Goal: Register for event/course

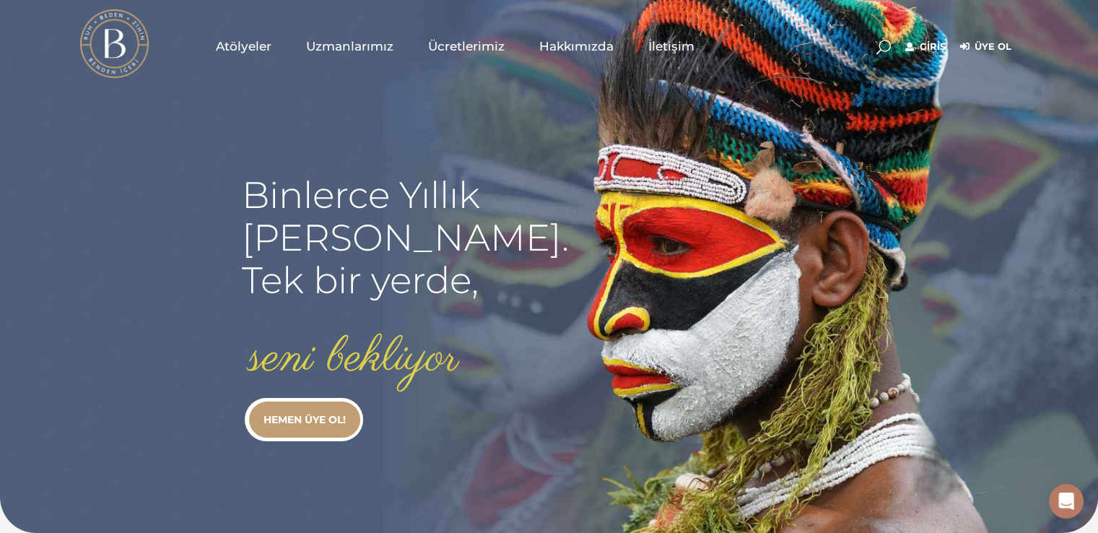
type input "[EMAIL_ADDRESS][DOMAIN_NAME]"
click at [911, 36] on div "Giriş Üye Ol" at bounding box center [943, 46] width 149 height 72
click at [913, 41] on link "Giriş" at bounding box center [925, 46] width 40 height 17
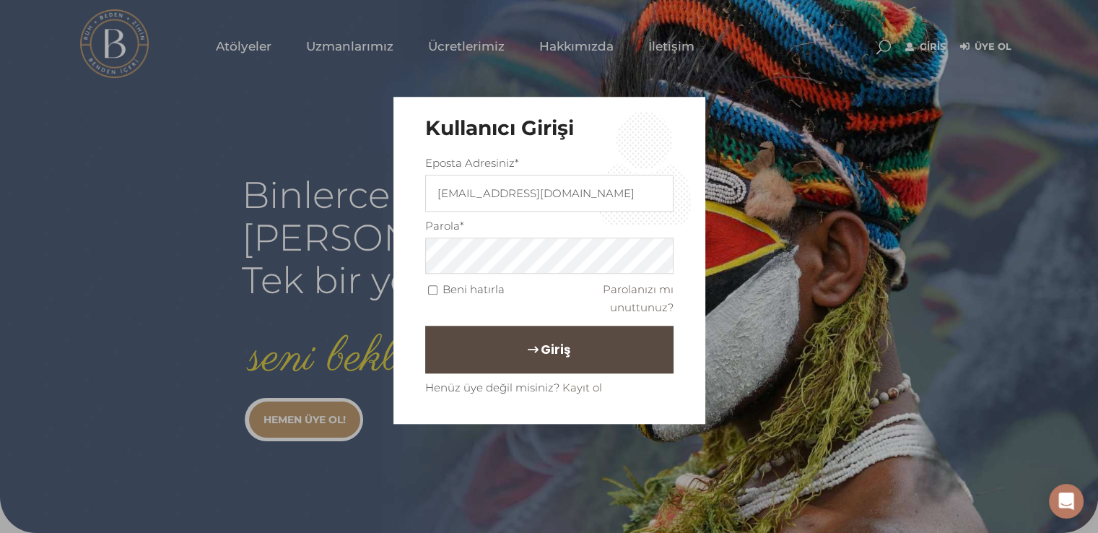
click at [487, 349] on button "Giriş" at bounding box center [549, 350] width 248 height 48
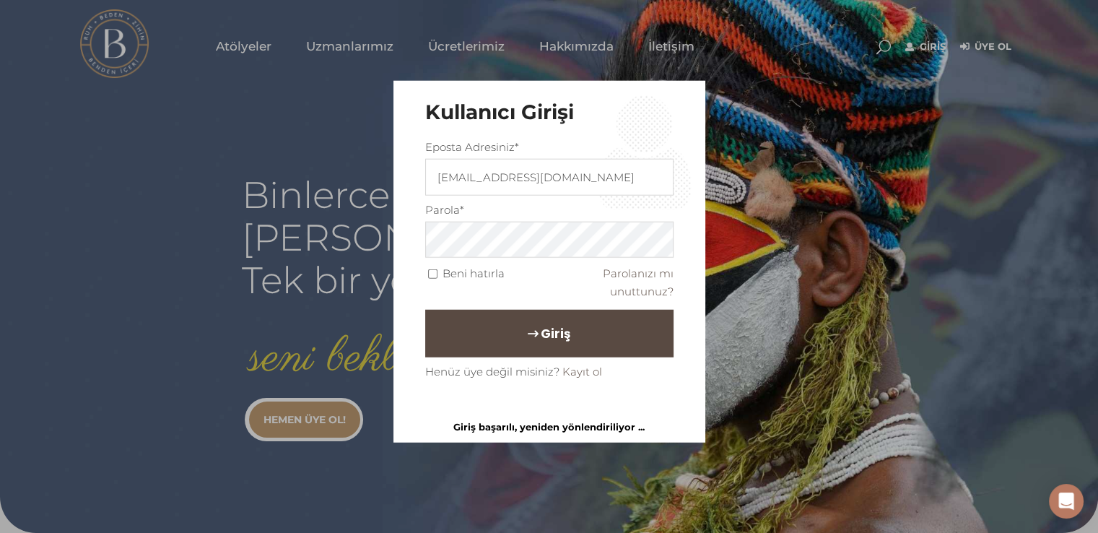
click at [552, 347] on button "Giriş" at bounding box center [549, 334] width 248 height 48
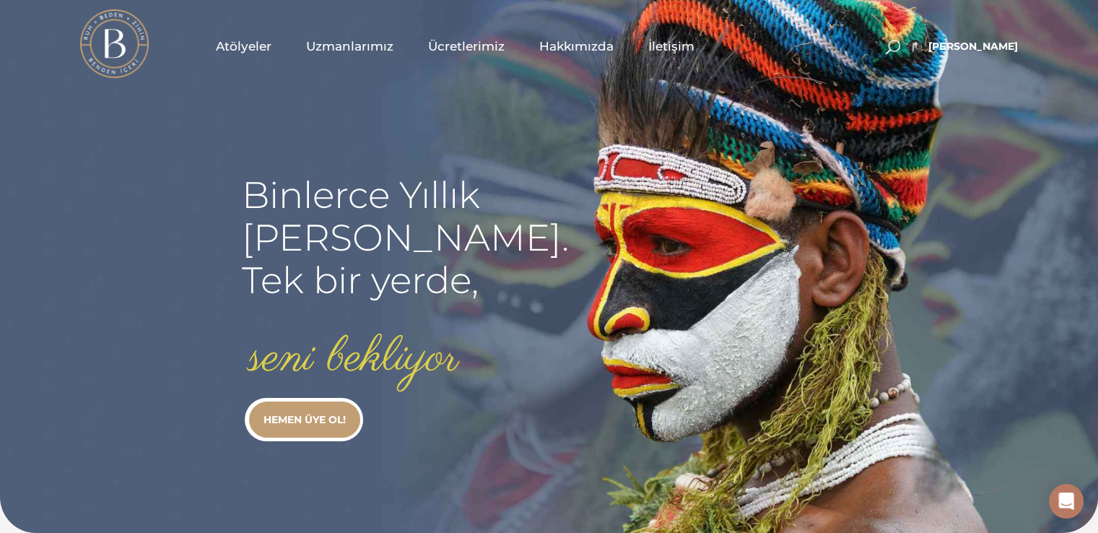
click at [233, 52] on span "Atölyeler" at bounding box center [244, 46] width 56 height 17
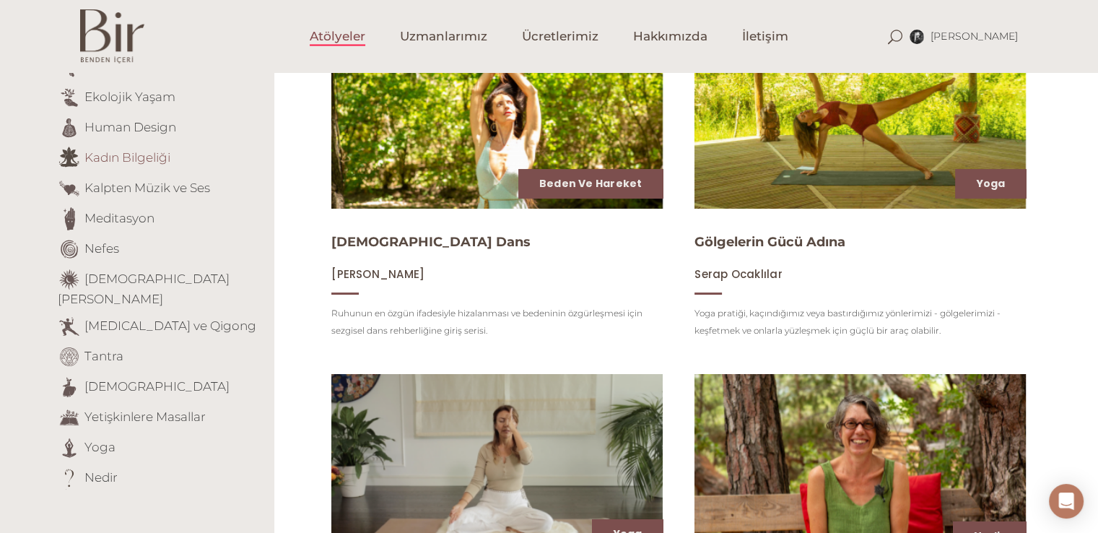
scroll to position [289, 0]
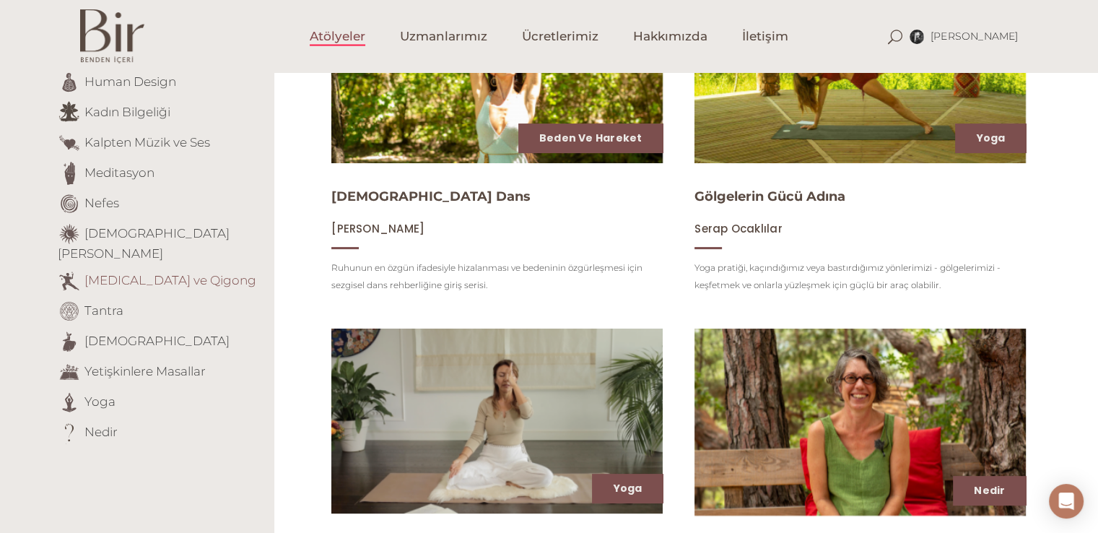
click at [157, 272] on link "[MEDICAL_DATA] ve Qigong" at bounding box center [170, 279] width 172 height 14
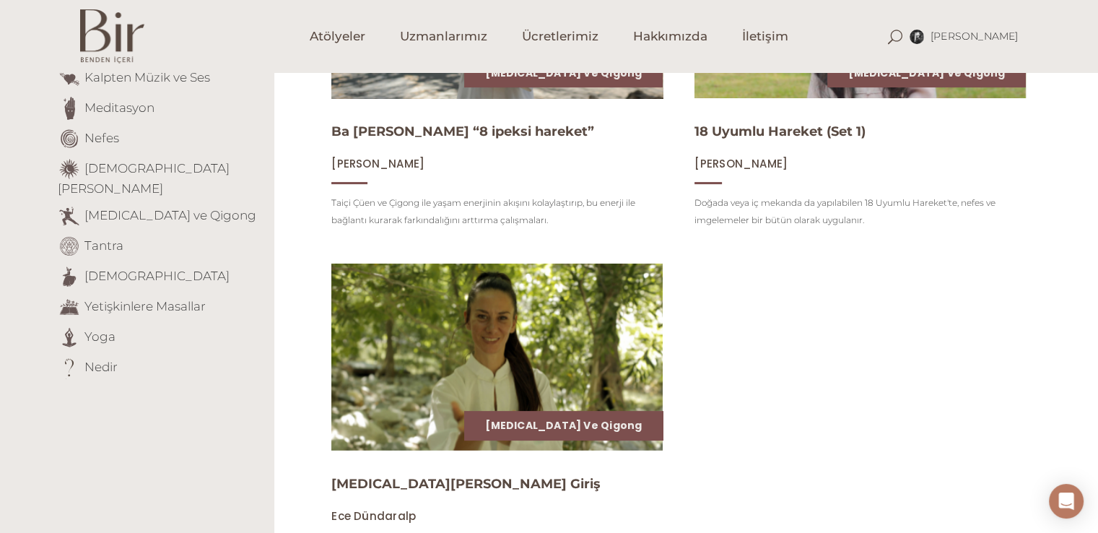
scroll to position [433, 0]
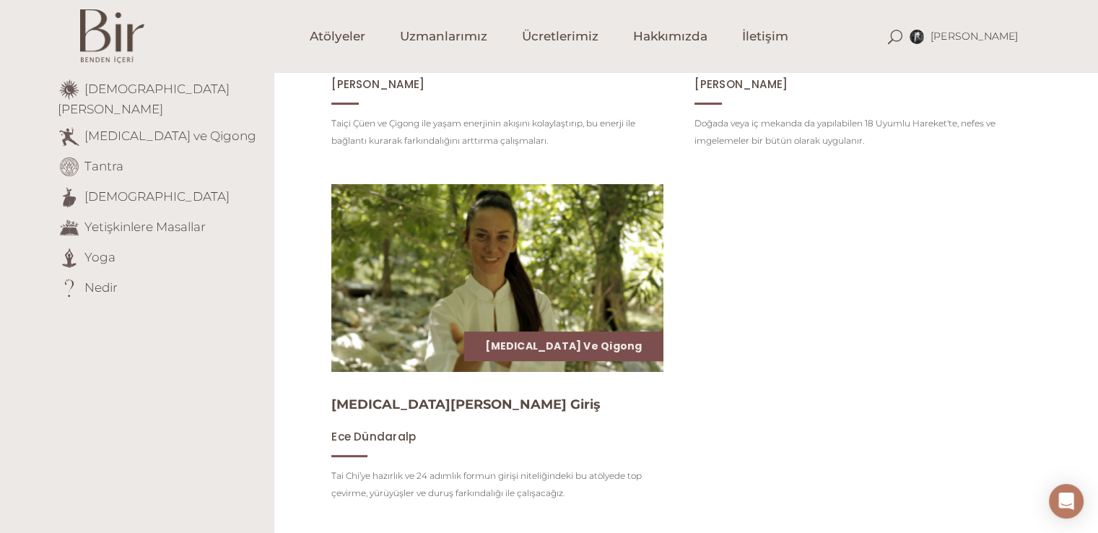
click at [482, 315] on img at bounding box center [497, 278] width 342 height 192
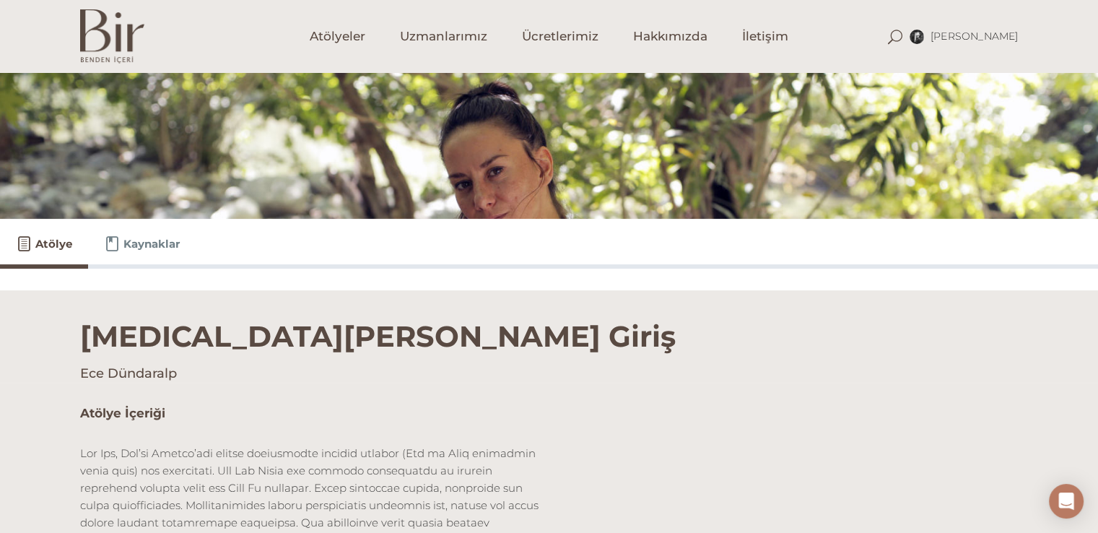
scroll to position [433, 0]
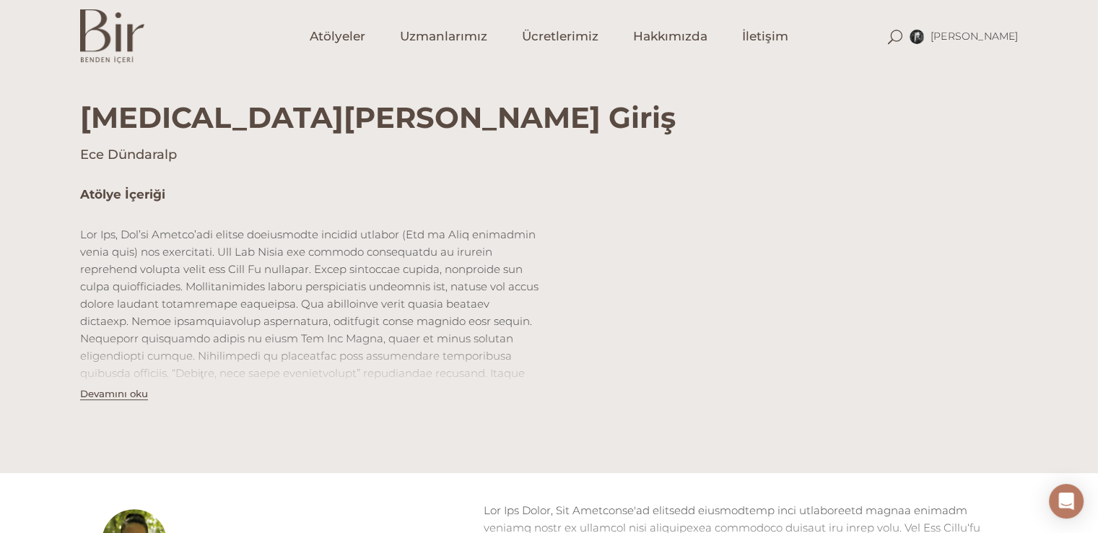
click at [132, 397] on button "Devamını oku" at bounding box center [114, 394] width 68 height 12
